Goal: Transaction & Acquisition: Download file/media

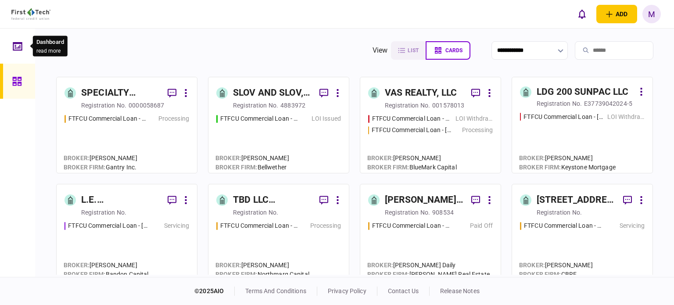
click at [16, 40] on div at bounding box center [20, 46] width 14 height 35
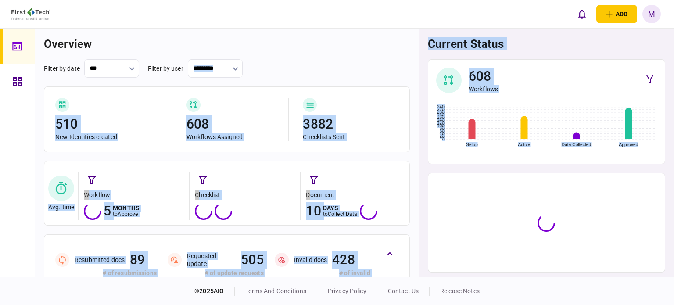
drag, startPoint x: 416, startPoint y: 61, endPoint x: 421, endPoint y: 197, distance: 136.6
click at [421, 197] on section "overview filter by date *** filter by user ********* 510 New Identities created…" at bounding box center [354, 153] width 639 height 248
click at [419, 183] on div "current status 608 Workflows Setup Active Data Collected Approved 0 20 40 60 80…" at bounding box center [547, 153] width 256 height 248
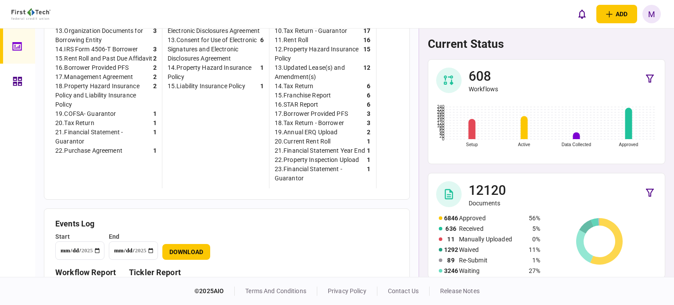
scroll to position [454, 0]
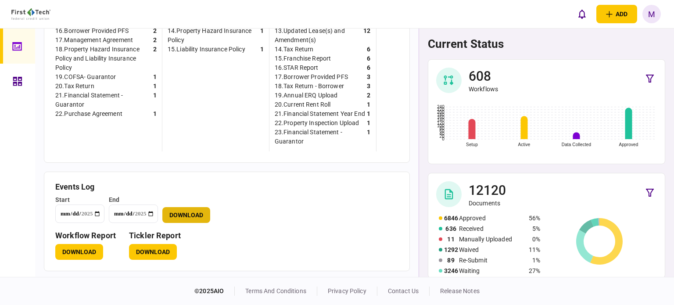
click at [190, 213] on button "Download" at bounding box center [186, 215] width 48 height 16
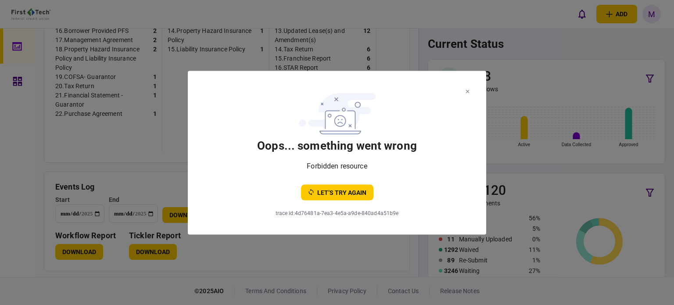
click at [329, 204] on section "oops... something went wrong Forbidden resource let’s try again trace id : 4d76…" at bounding box center [337, 153] width 299 height 164
click at [328, 191] on button "let’s try again" at bounding box center [337, 192] width 72 height 16
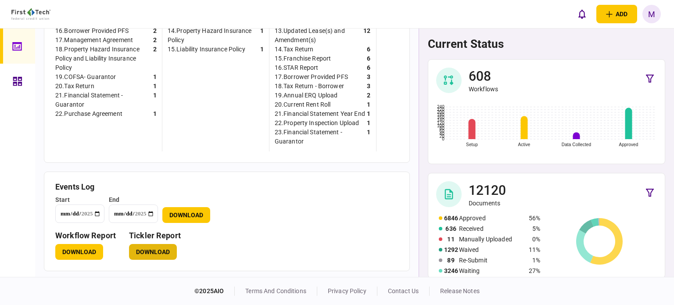
click at [151, 252] on button "Download" at bounding box center [153, 252] width 48 height 16
